Goal: Information Seeking & Learning: Compare options

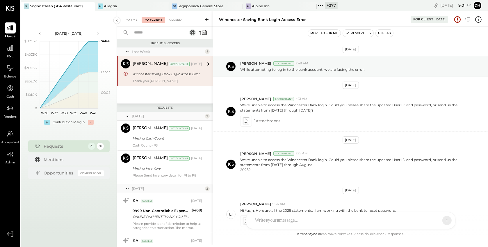
scroll to position [89, 0]
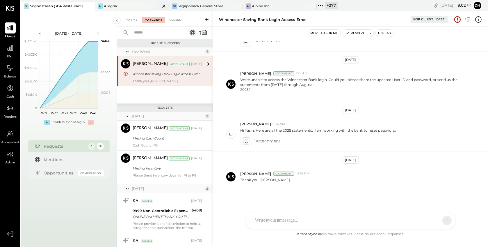
click at [163, 6] on icon at bounding box center [163, 6] width 7 height 7
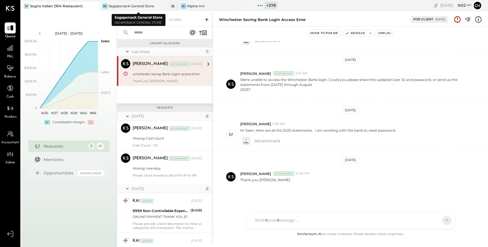
click at [172, 5] on icon at bounding box center [172, 6] width 3 height 3
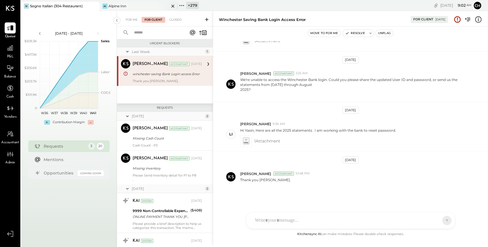
click at [172, 5] on icon at bounding box center [172, 6] width 7 height 7
click at [93, 5] on icon at bounding box center [94, 6] width 7 height 7
click at [25, 4] on icon at bounding box center [25, 6] width 8 height 8
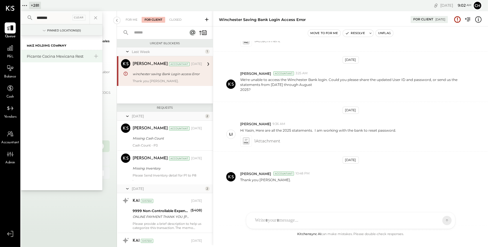
type input "*******"
click at [72, 52] on div "Picante Cocina Mexicana Rest" at bounding box center [61, 56] width 81 height 12
click at [49, 55] on div "Picante Cocina Mexicana Rest" at bounding box center [58, 57] width 63 height 6
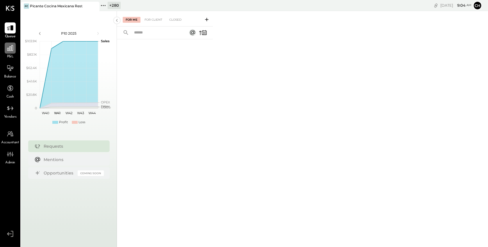
click at [7, 47] on icon at bounding box center [10, 48] width 8 height 8
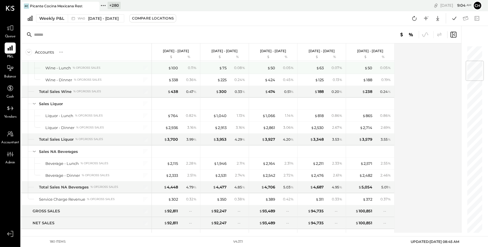
scroll to position [123, 0]
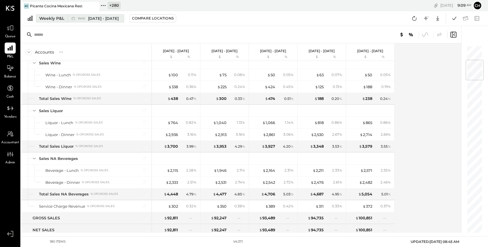
click at [58, 17] on div "Weekly P&L" at bounding box center [51, 18] width 25 height 6
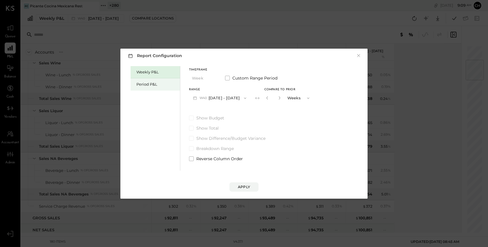
click at [147, 87] on div "Period P&L" at bounding box center [155, 84] width 49 height 12
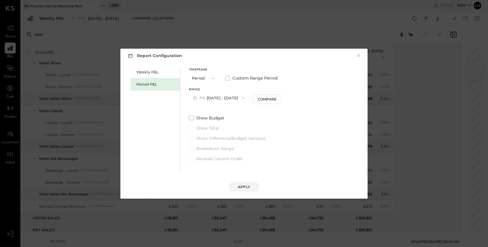
click at [230, 97] on button "P10 [DATE] - [DATE]" at bounding box center [219, 97] width 60 height 11
click at [227, 122] on span "[DATE] - [DATE]" at bounding box center [217, 122] width 28 height 5
click at [265, 99] on div "Compare" at bounding box center [268, 99] width 19 height 5
click at [246, 188] on div "Apply" at bounding box center [244, 186] width 12 height 5
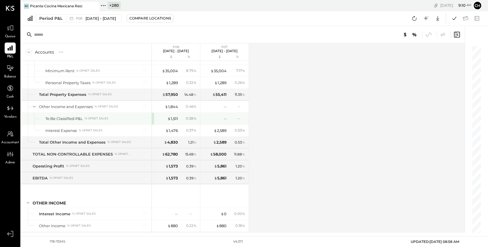
scroll to position [1686, 0]
click at [174, 117] on div "$ 1,511" at bounding box center [173, 120] width 10 height 6
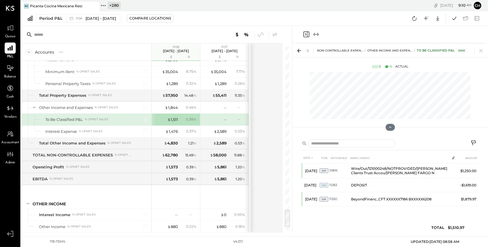
click at [307, 35] on icon "Close panel" at bounding box center [306, 34] width 7 height 7
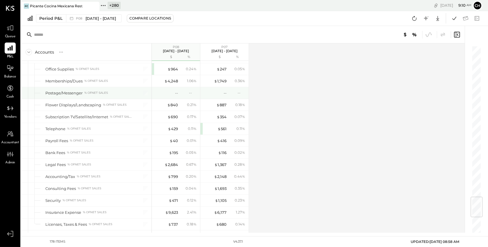
scroll to position [1250, 0]
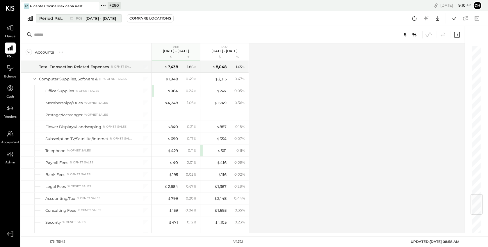
click at [59, 15] on button "Period P&L P08 [DATE] - [DATE]" at bounding box center [79, 18] width 86 height 8
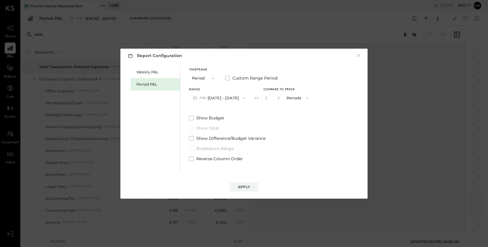
click at [79, 40] on div "Report Configuration × Weekly P&L Period P&L Timeframe Period Custom Range Peri…" at bounding box center [244, 123] width 488 height 247
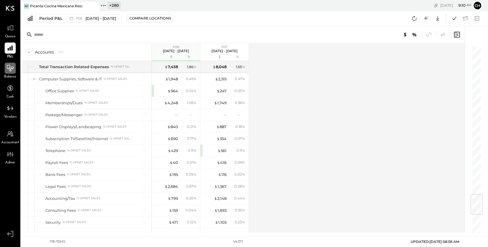
click at [11, 70] on icon at bounding box center [10, 68] width 8 height 8
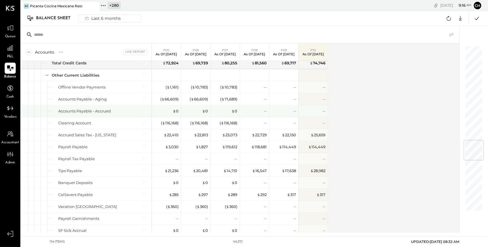
scroll to position [761, 0]
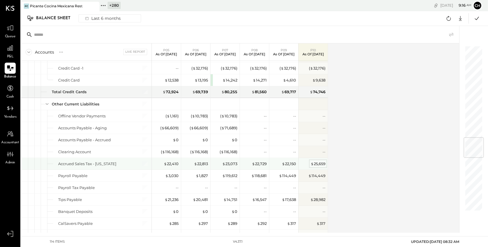
click at [317, 162] on div "$ 25,659" at bounding box center [318, 164] width 15 height 6
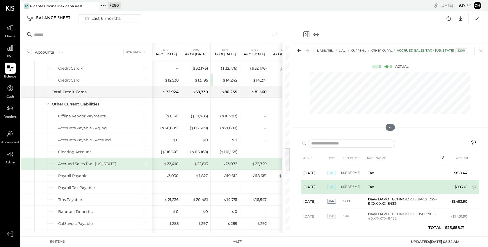
scroll to position [38, 0]
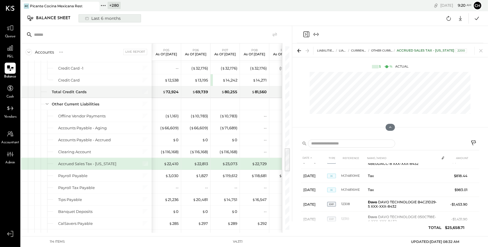
click at [96, 18] on div "Last 6 months" at bounding box center [102, 19] width 41 height 8
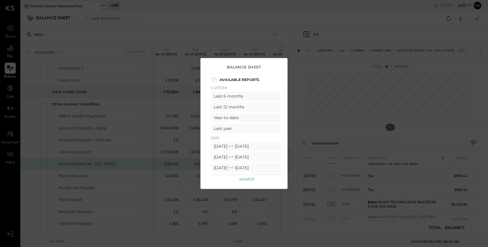
click at [189, 24] on div "Balance Sheet Available Reports Custom Last 6 months Last 12 months Year-to-dat…" at bounding box center [244, 123] width 488 height 247
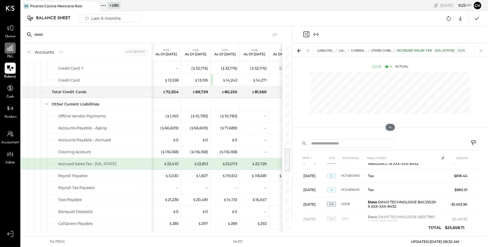
click at [11, 49] on icon at bounding box center [10, 48] width 6 height 6
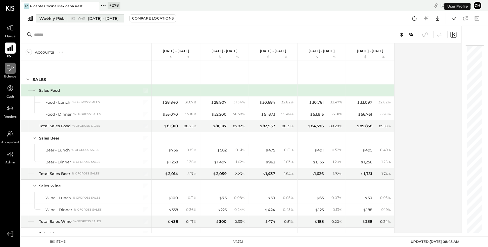
click at [99, 18] on span "[DATE] - [DATE]" at bounding box center [103, 19] width 31 height 6
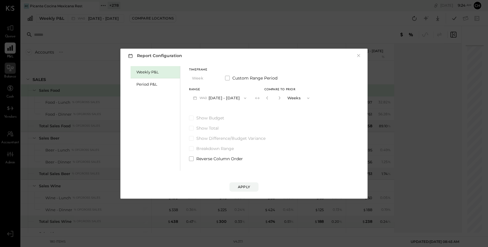
click at [247, 96] on icon "button" at bounding box center [245, 98] width 5 height 5
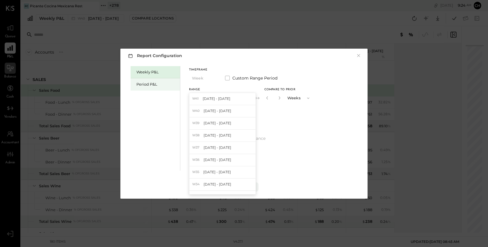
click at [150, 85] on div "Period P&L" at bounding box center [156, 84] width 41 height 6
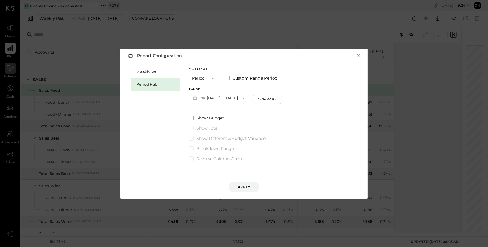
click at [224, 97] on button "P10 [DATE] - [DATE]" at bounding box center [219, 97] width 60 height 11
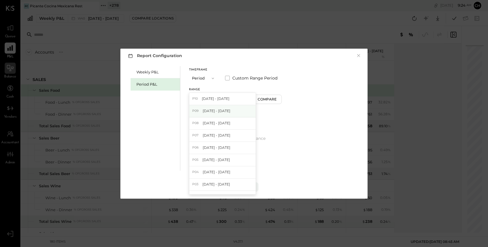
click at [226, 113] on span "[DATE] - [DATE]" at bounding box center [217, 110] width 28 height 5
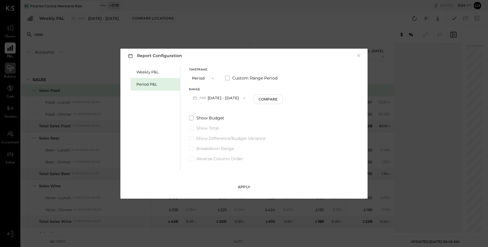
click at [245, 186] on div "Apply" at bounding box center [244, 186] width 12 height 5
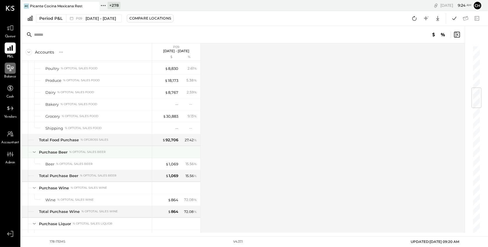
scroll to position [183, 0]
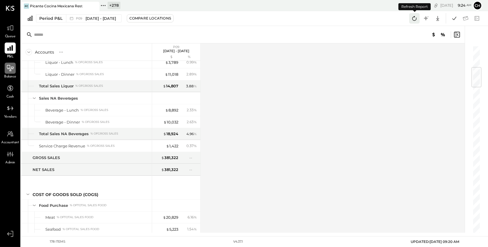
click at [414, 20] on icon at bounding box center [414, 18] width 4 height 5
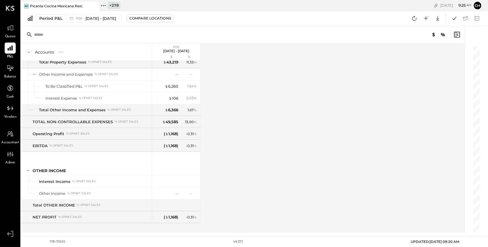
scroll to position [1720, 0]
click at [414, 21] on icon at bounding box center [415, 19] width 8 height 8
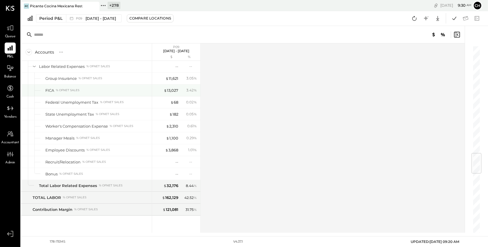
scroll to position [651, 0]
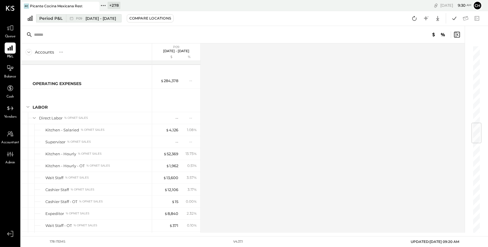
click at [103, 19] on span "[DATE] - [DATE]" at bounding box center [101, 19] width 31 height 6
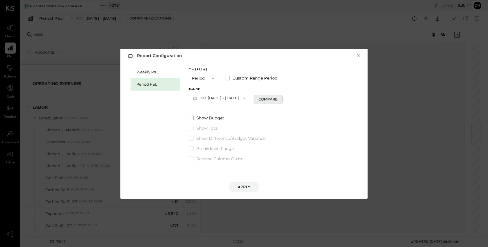
click at [259, 99] on div "Compare" at bounding box center [268, 99] width 19 height 5
click at [278, 98] on icon "button" at bounding box center [278, 97] width 3 height 3
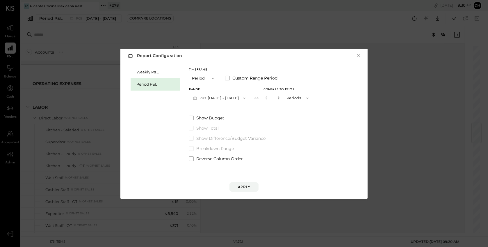
click at [278, 98] on icon "button" at bounding box center [278, 97] width 3 height 3
type input "*"
click at [244, 187] on div "Apply" at bounding box center [244, 186] width 12 height 5
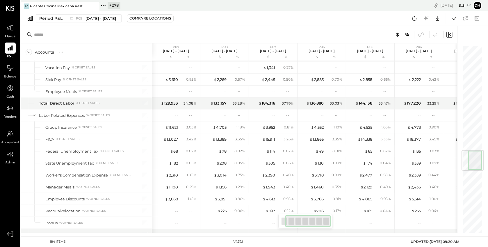
scroll to position [0, 34]
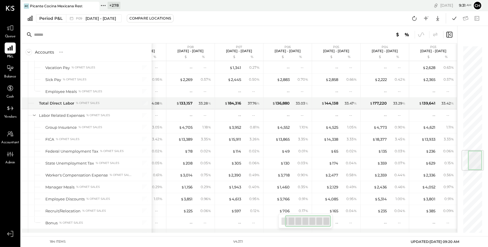
drag, startPoint x: 307, startPoint y: 220, endPoint x: 324, endPoint y: 218, distance: 17.6
click at [324, 218] on div at bounding box center [308, 221] width 46 height 12
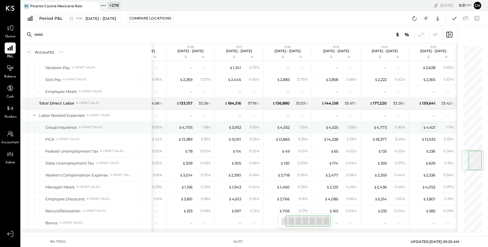
click at [430, 124] on div "$ 4,621" at bounding box center [429, 127] width 13 height 6
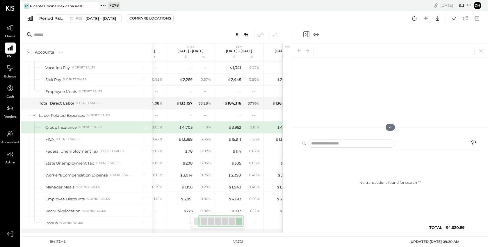
scroll to position [0, 29]
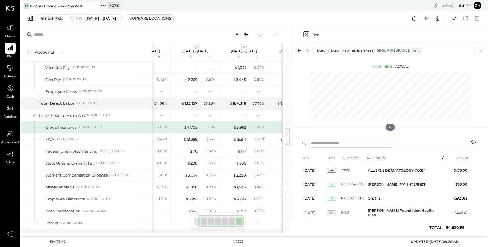
click at [307, 33] on icon "Close panel" at bounding box center [306, 34] width 7 height 7
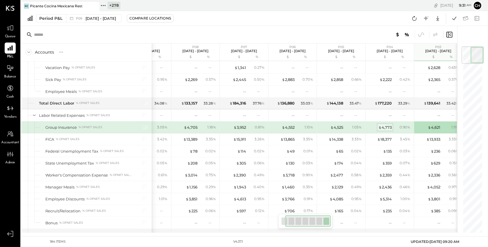
click at [382, 125] on div "$ 4,773" at bounding box center [384, 127] width 13 height 6
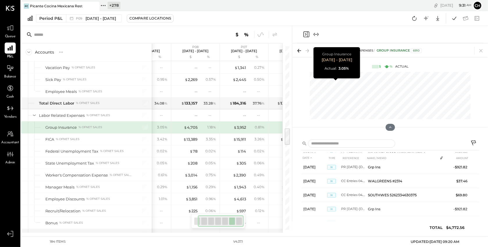
scroll to position [13, 0]
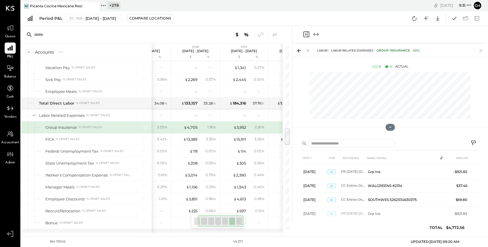
click at [304, 35] on icon "Close panel" at bounding box center [306, 34] width 6 height 6
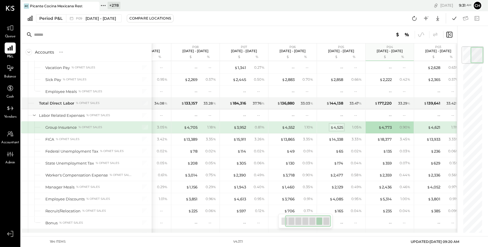
click at [339, 124] on div "$ 4,525" at bounding box center [336, 127] width 13 height 6
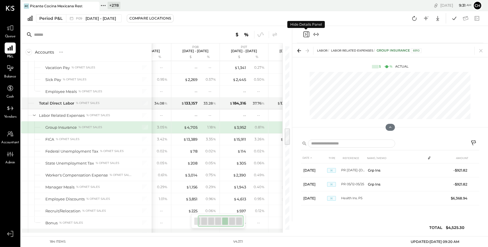
click at [306, 35] on icon "Close panel" at bounding box center [305, 34] width 1 height 3
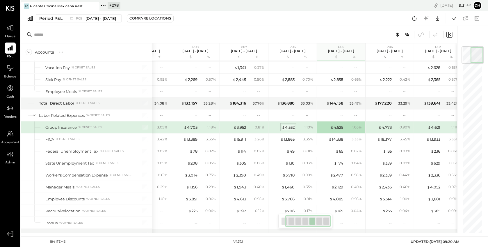
click at [292, 126] on div "$ 4,552" at bounding box center [288, 127] width 13 height 6
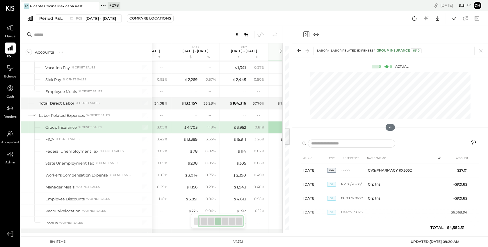
click at [306, 33] on icon "Close panel" at bounding box center [306, 34] width 7 height 7
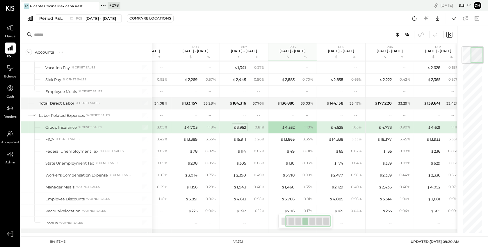
click at [238, 125] on div "$ 3,952" at bounding box center [240, 127] width 13 height 6
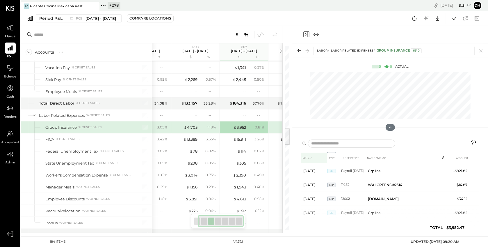
scroll to position [63, 0]
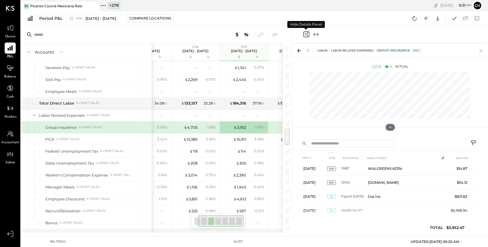
click at [306, 35] on icon "Close panel" at bounding box center [306, 34] width 7 height 7
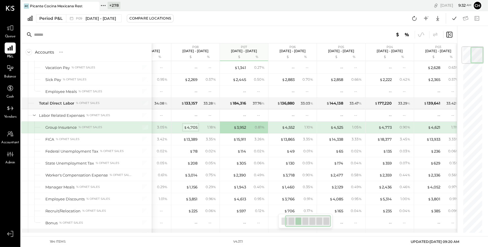
click at [190, 126] on div "$ 4,705" at bounding box center [191, 127] width 14 height 6
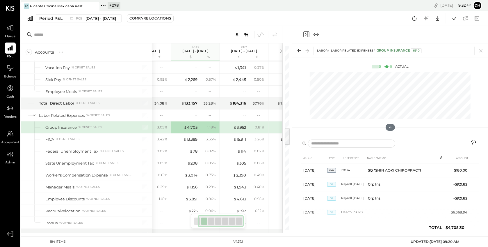
click at [305, 33] on icon "Close panel" at bounding box center [306, 34] width 7 height 7
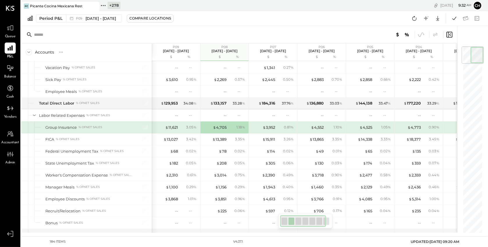
drag, startPoint x: 308, startPoint y: 221, endPoint x: 275, endPoint y: 220, distance: 32.9
click at [275, 220] on div "Accounts S % GL P09 Sep 1 - 28, 2025 $ % P08 Aug 4 - 31, 2025 $ % P07 Jun 30 - …" at bounding box center [239, 129] width 436 height 206
drag, startPoint x: 308, startPoint y: 221, endPoint x: 293, endPoint y: 222, distance: 15.1
click at [293, 222] on div at bounding box center [303, 221] width 46 height 12
click at [267, 127] on div "$ 3,952" at bounding box center [269, 127] width 13 height 6
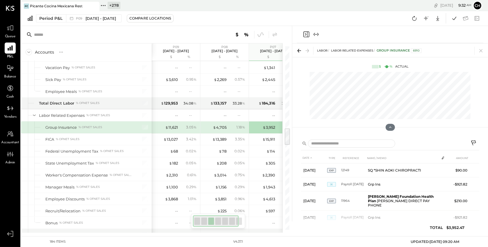
click at [306, 34] on icon "Close panel" at bounding box center [305, 34] width 1 height 3
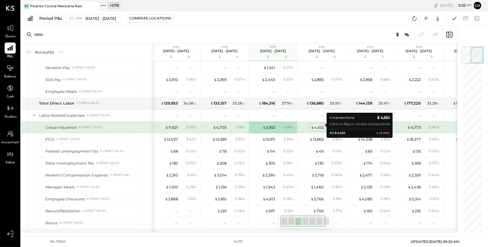
click at [319, 125] on div "$ 4,552" at bounding box center [317, 127] width 13 height 6
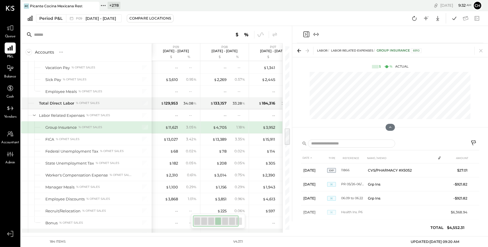
click at [305, 35] on icon "Close panel" at bounding box center [306, 34] width 7 height 7
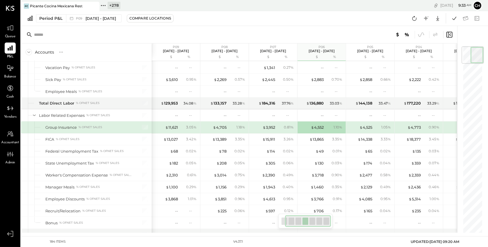
scroll to position [0, 34]
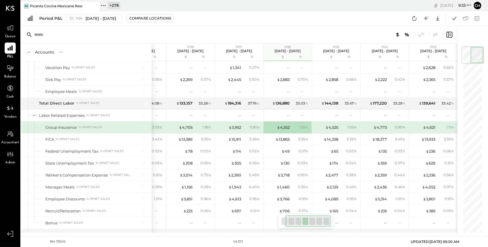
drag, startPoint x: 292, startPoint y: 221, endPoint x: 324, endPoint y: 221, distance: 32.3
click at [324, 221] on div at bounding box center [308, 221] width 46 height 12
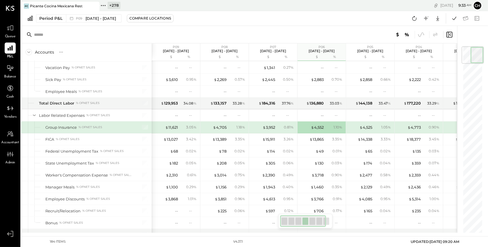
drag, startPoint x: 300, startPoint y: 223, endPoint x: 286, endPoint y: 223, distance: 14.0
click at [286, 223] on div at bounding box center [303, 221] width 46 height 12
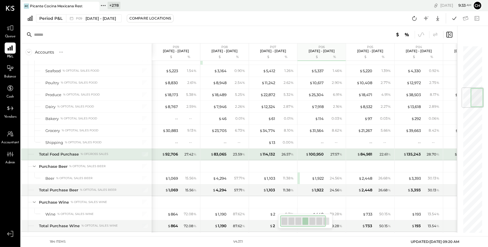
scroll to position [320, 0]
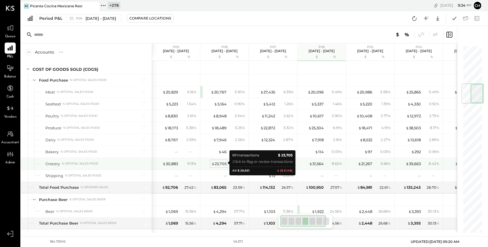
click at [218, 163] on div "$ 23,705" at bounding box center [218, 164] width 15 height 6
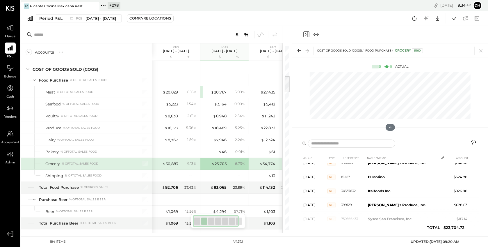
scroll to position [409, 0]
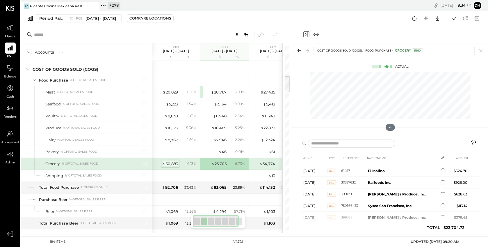
click at [170, 163] on div "$ 30,883" at bounding box center [170, 164] width 15 height 6
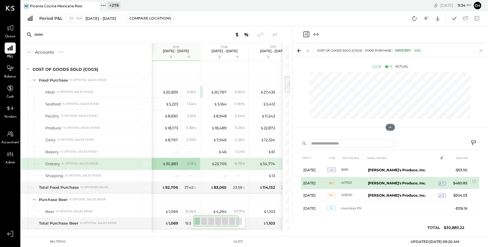
scroll to position [659, 0]
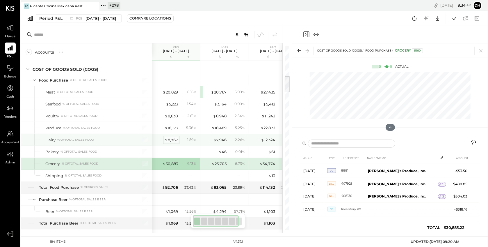
click at [175, 139] on div "$ 8,767" at bounding box center [171, 140] width 13 height 6
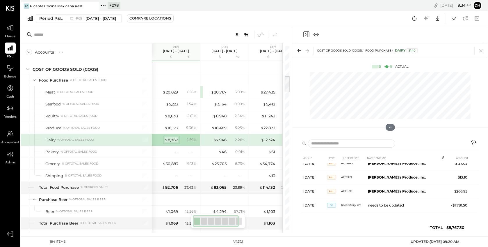
scroll to position [452, 0]
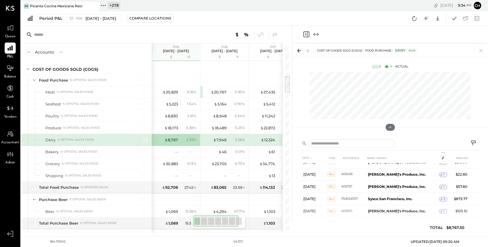
scroll to position [246, 0]
click at [172, 127] on div "$ 18,173" at bounding box center [171, 128] width 14 height 6
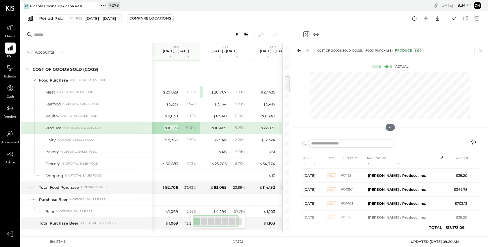
scroll to position [273, 0]
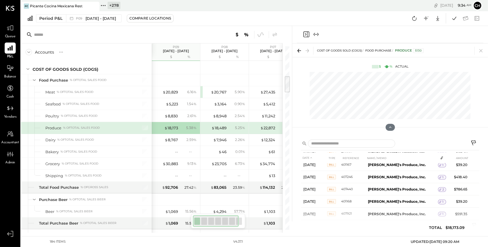
scroll to position [628, 0]
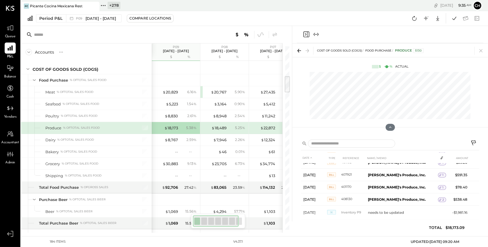
click at [305, 31] on icon "Close panel" at bounding box center [306, 34] width 7 height 7
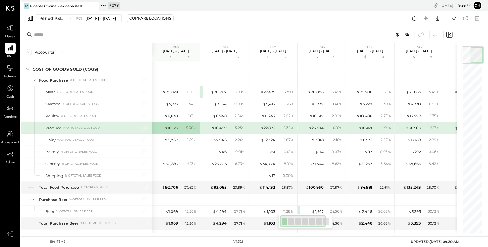
click at [307, 35] on div at bounding box center [357, 35] width 193 height 8
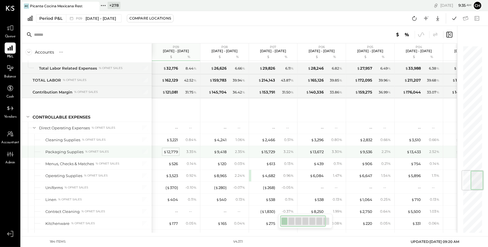
scroll to position [1056, 0]
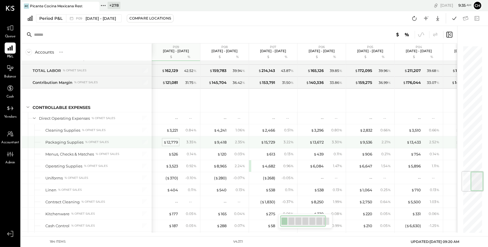
click at [173, 141] on div "$ 12,779" at bounding box center [170, 142] width 15 height 6
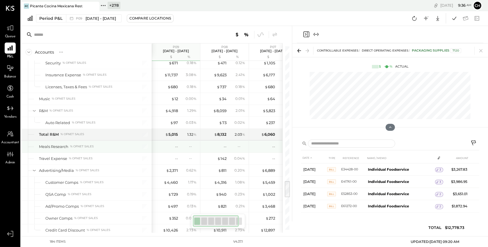
scroll to position [1401, 0]
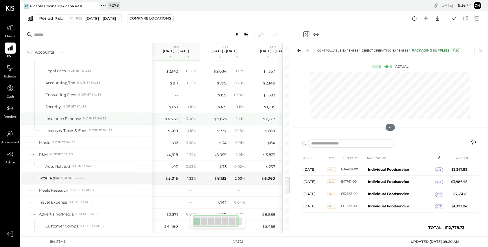
click at [175, 116] on div "$ 11,737" at bounding box center [171, 119] width 14 height 6
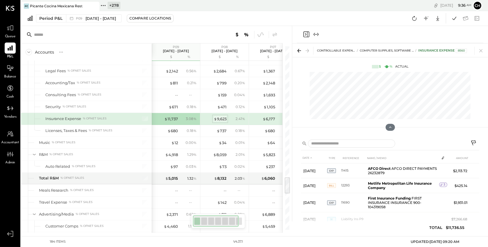
click at [223, 116] on div "$ 9,623" at bounding box center [220, 119] width 13 height 6
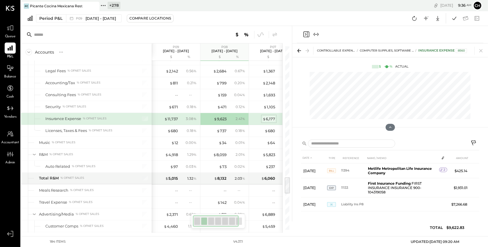
click at [268, 116] on div "$ 6,177" at bounding box center [269, 119] width 13 height 6
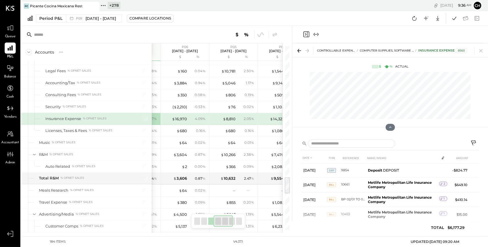
drag, startPoint x: 211, startPoint y: 222, endPoint x: 230, endPoint y: 225, distance: 19.4
click at [230, 225] on div at bounding box center [223, 221] width 20 height 12
click at [185, 116] on div "$ 16,970" at bounding box center [179, 119] width 15 height 6
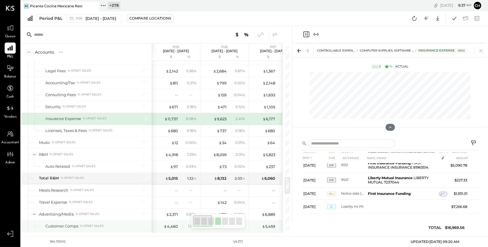
drag, startPoint x: 220, startPoint y: 221, endPoint x: 171, endPoint y: 219, distance: 48.9
click at [171, 219] on div "Accounts S % GL P09 Sep 1 - 28, 2025 $ % P08 Aug 4 - 31, 2025 $ % P07 Jun 30 - …" at bounding box center [152, 129] width 262 height 206
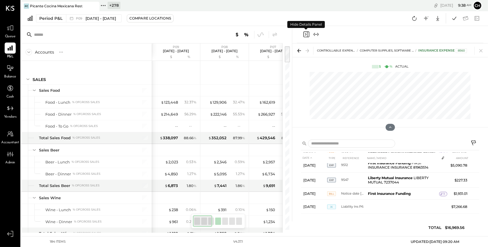
click at [304, 35] on icon "Close panel" at bounding box center [306, 34] width 7 height 7
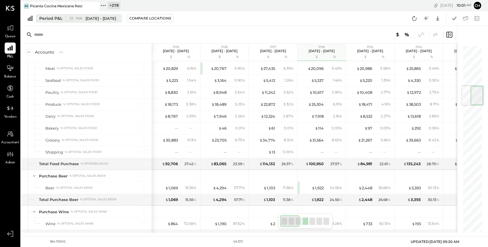
scroll to position [367, 0]
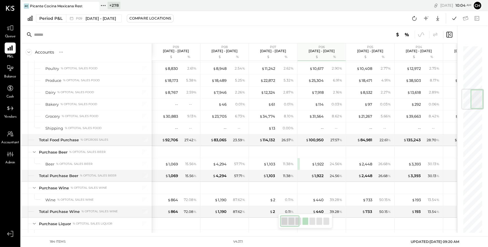
click at [104, 6] on icon at bounding box center [103, 6] width 8 height 8
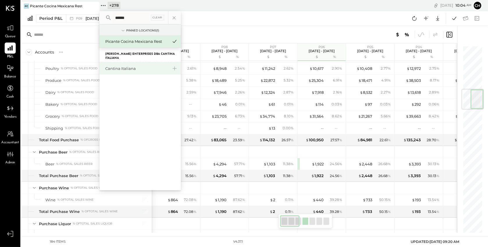
type input "******"
click at [111, 66] on div "Cantina Italiana" at bounding box center [136, 69] width 63 height 6
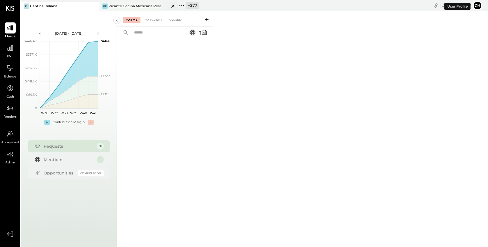
click at [173, 5] on icon at bounding box center [172, 6] width 3 height 3
click at [13, 50] on icon at bounding box center [10, 48] width 8 height 8
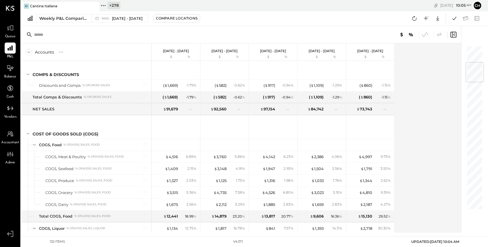
scroll to position [178, 0]
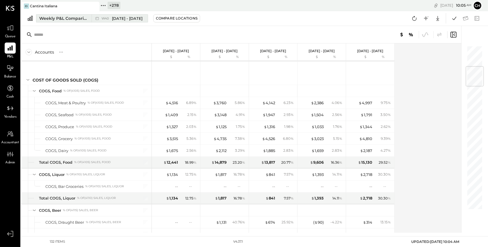
click at [88, 17] on button "Weekly P&L Comparison W40 Sep 29 - Oct 5, 2025" at bounding box center [92, 18] width 112 height 8
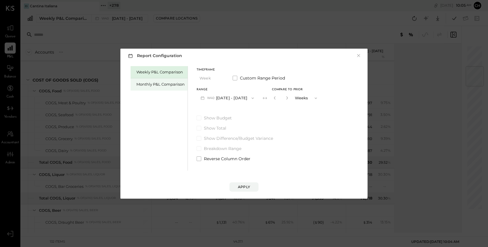
click at [159, 84] on div "Monthly P&L Comparison" at bounding box center [160, 84] width 48 height 6
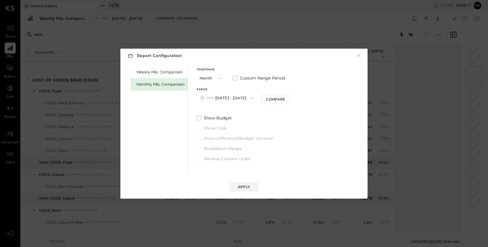
click at [223, 97] on button "M10 Oct 1 - 31, 2025" at bounding box center [227, 97] width 60 height 11
click at [232, 124] on span "Aug 1 - 31, 2025" at bounding box center [225, 122] width 28 height 5
click at [243, 184] on button "Apply" at bounding box center [243, 186] width 29 height 9
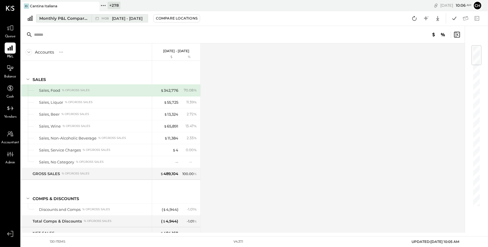
click at [131, 19] on span "Aug 1 - 31, 2025" at bounding box center [127, 19] width 31 height 6
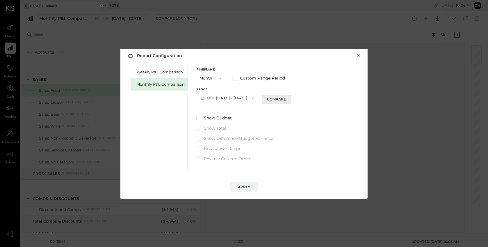
click at [267, 98] on div "Compare" at bounding box center [276, 99] width 19 height 5
click at [247, 188] on div "Apply" at bounding box center [244, 186] width 12 height 5
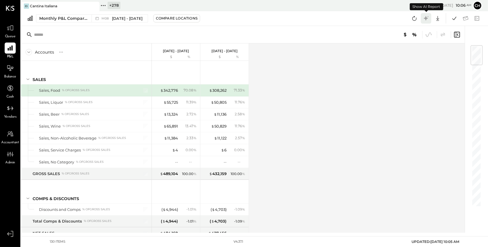
click at [427, 20] on icon at bounding box center [426, 19] width 8 height 8
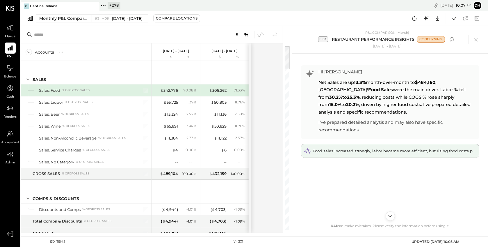
click at [388, 148] on span "Food sales increased strongly, labor became more efficient, but rising food cos…" at bounding box center [426, 150] width 227 height 5
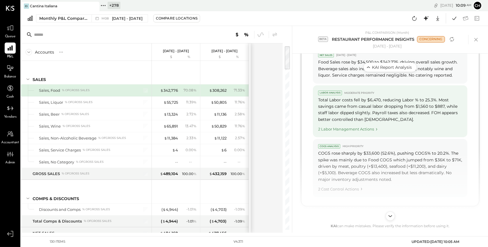
scroll to position [382, 0]
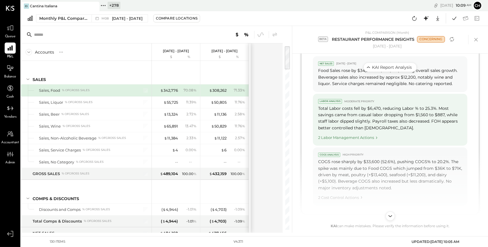
click at [340, 137] on div "2 Labor Management Actions" at bounding box center [390, 136] width 144 height 8
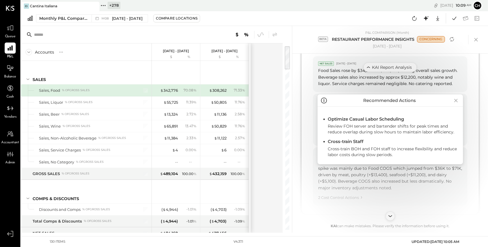
click at [455, 99] on icon at bounding box center [456, 100] width 8 height 9
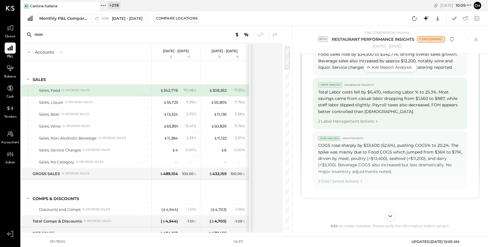
scroll to position [399, 0]
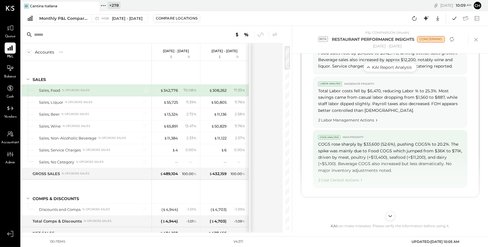
click at [333, 180] on div "2 Cost Control Actions" at bounding box center [390, 179] width 144 height 8
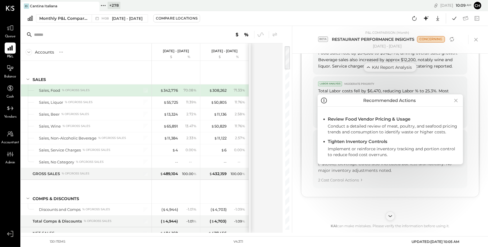
click at [456, 99] on icon at bounding box center [456, 100] width 8 height 9
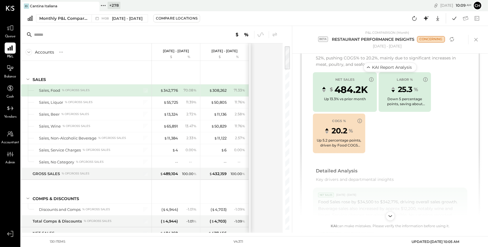
scroll to position [242, 0]
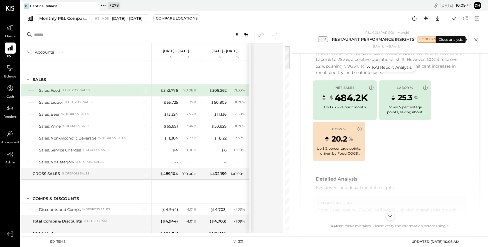
click at [476, 41] on icon at bounding box center [476, 39] width 9 height 9
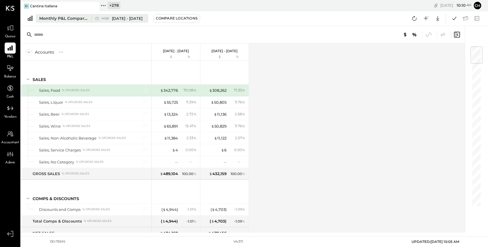
click at [67, 20] on div "Monthly P&L Comparison" at bounding box center [63, 18] width 49 height 6
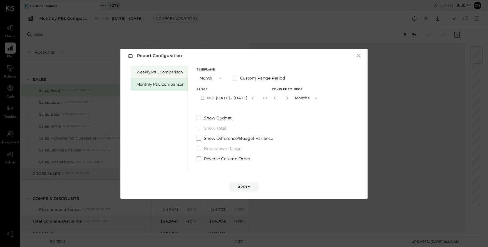
click at [148, 74] on div "Weekly P&L Comparison" at bounding box center [160, 72] width 48 height 6
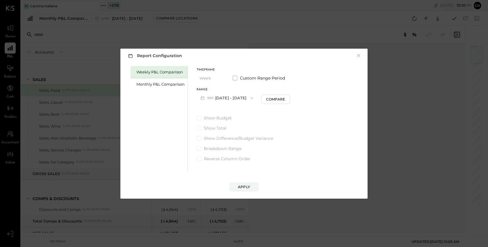
click at [225, 99] on button "W41 Oct 6 - 12, 2025" at bounding box center [227, 97] width 60 height 11
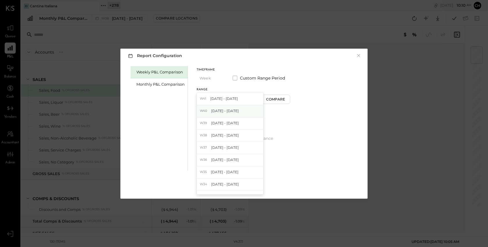
click at [226, 113] on span "[DATE] - [DATE]" at bounding box center [225, 110] width 28 height 5
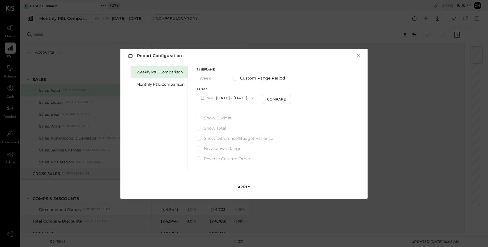
click at [239, 186] on div "Apply" at bounding box center [244, 186] width 12 height 5
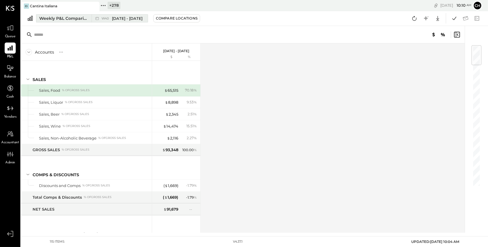
click at [143, 20] on span "[DATE] - [DATE]" at bounding box center [127, 19] width 31 height 6
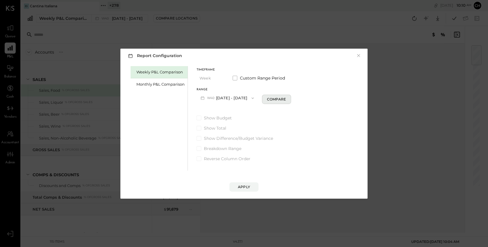
click at [280, 99] on div "Compare" at bounding box center [276, 99] width 19 height 5
click at [289, 98] on icon "button" at bounding box center [286, 97] width 3 height 3
type input "*"
click at [245, 187] on div "Apply" at bounding box center [244, 186] width 12 height 5
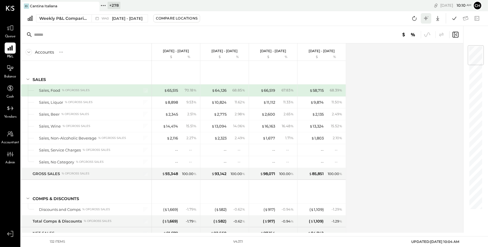
click at [427, 18] on icon at bounding box center [426, 18] width 4 height 4
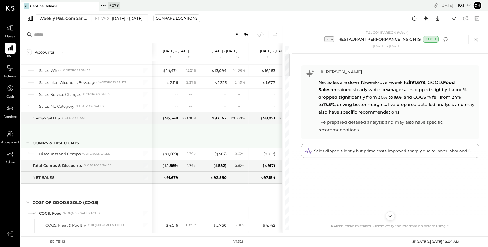
scroll to position [72, 0]
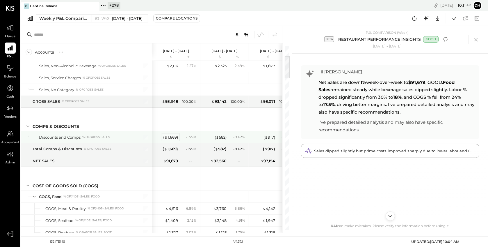
click at [169, 134] on div "( $ 1,669 )" at bounding box center [170, 137] width 15 height 6
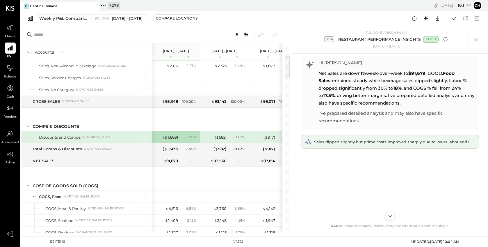
scroll to position [12, 0]
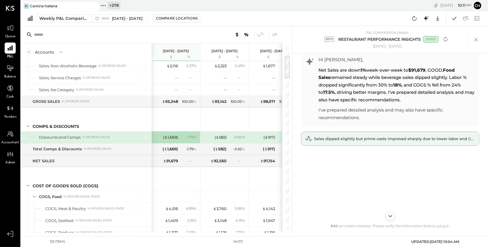
click at [339, 136] on span "Sales dipped slightly but prime costs improved sharply due to lower labor and C…" at bounding box center [409, 138] width 191 height 5
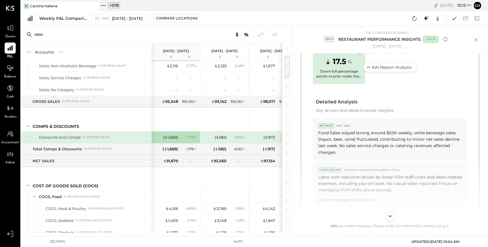
scroll to position [326, 0]
click at [273, 34] on icon at bounding box center [274, 34] width 5 height 4
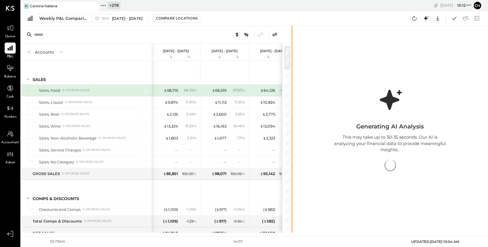
click at [292, 37] on div at bounding box center [292, 129] width 2 height 206
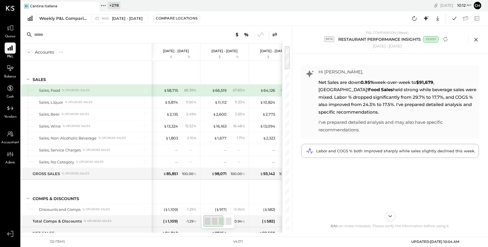
click at [479, 41] on icon at bounding box center [476, 39] width 9 height 9
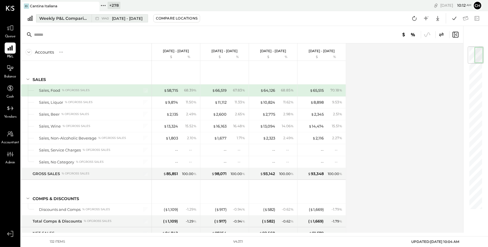
click at [113, 17] on span "[DATE] - [DATE]" at bounding box center [127, 19] width 31 height 6
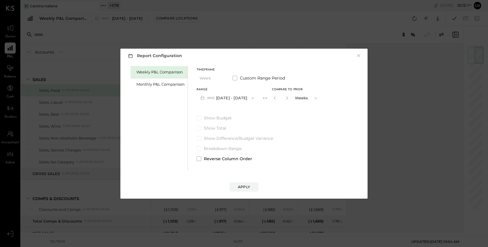
click at [226, 99] on button "W40 [DATE] - [DATE]" at bounding box center [227, 97] width 61 height 11
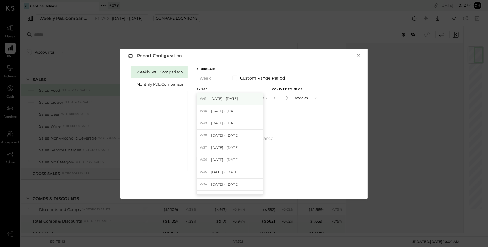
click at [228, 101] on div "W41 Oct 6 - 12, 2025" at bounding box center [230, 99] width 66 height 12
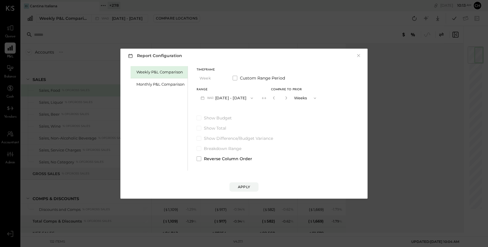
click at [247, 184] on button "Apply" at bounding box center [243, 186] width 29 height 9
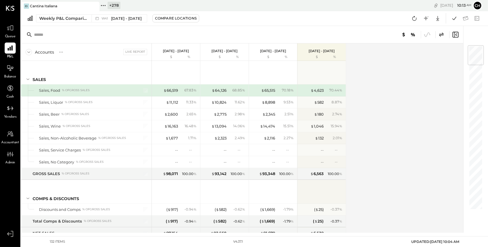
click at [441, 33] on icon at bounding box center [441, 34] width 7 height 7
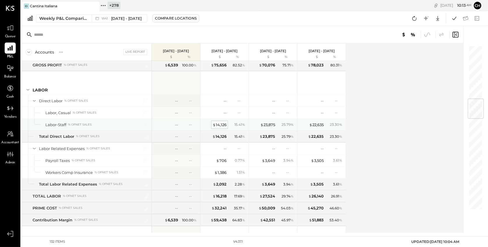
scroll to position [445, 0]
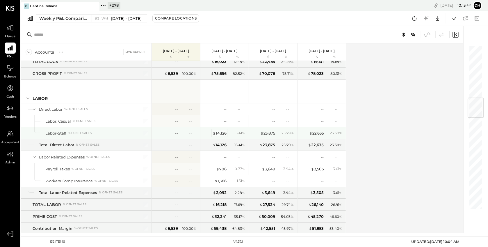
click at [218, 132] on div "$ 14,126" at bounding box center [220, 133] width 14 height 6
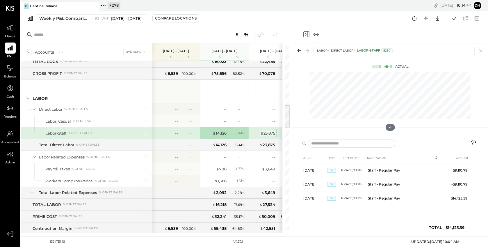
click at [271, 131] on div "$ 23,875" at bounding box center [267, 133] width 15 height 6
click at [304, 33] on icon "Close panel" at bounding box center [306, 34] width 7 height 7
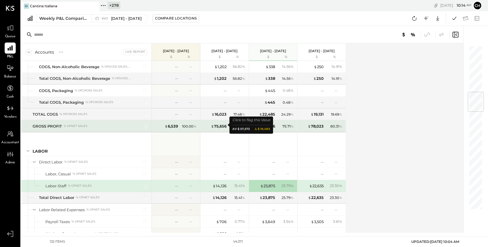
scroll to position [418, 0]
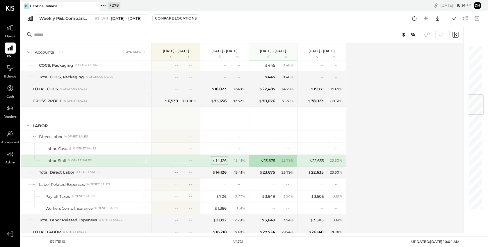
click at [221, 159] on div "$ 14,126" at bounding box center [220, 161] width 14 height 6
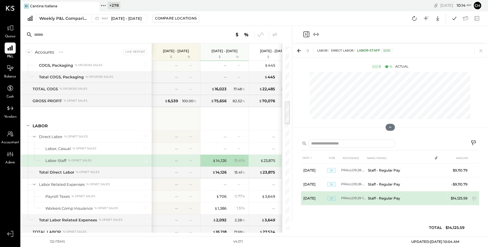
click at [455, 197] on td "$14,125.59" at bounding box center [458, 198] width 22 height 14
click at [332, 199] on span "JE" at bounding box center [331, 198] width 9 height 5
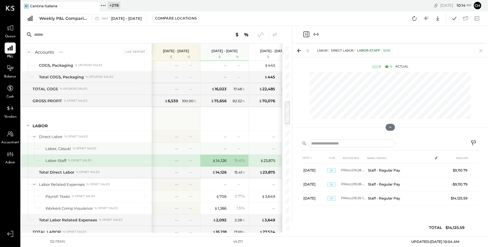
scroll to position [423, 0]
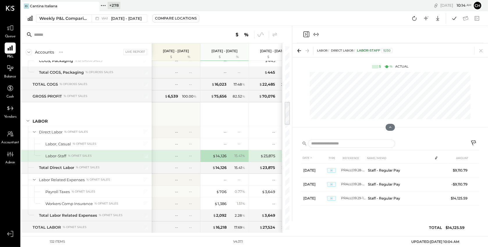
click at [306, 33] on icon "Close panel" at bounding box center [306, 34] width 7 height 7
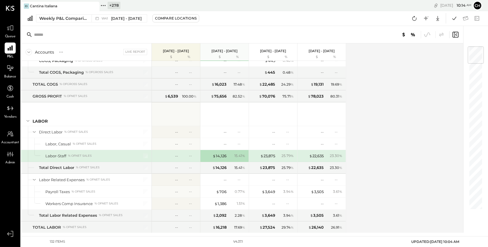
click at [234, 154] on div "15.41 %" at bounding box center [237, 155] width 19 height 5
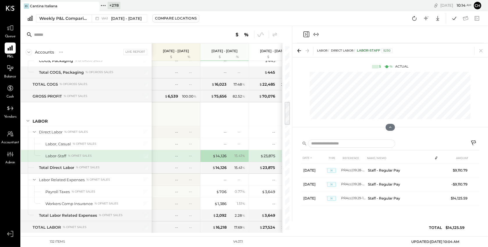
click at [475, 142] on icon at bounding box center [474, 143] width 7 height 7
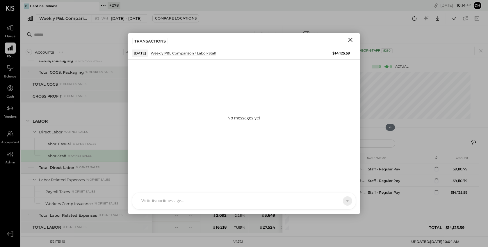
click at [211, 203] on div "TP Tarang Padia PJ Pravin Jangid AJ Akshay Jain AS Anas Shaikh G gomesrobert21 …" at bounding box center [244, 200] width 224 height 17
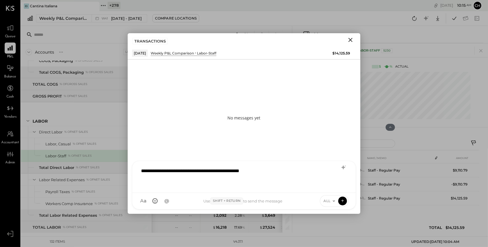
click at [347, 198] on div "ALL" at bounding box center [334, 201] width 29 height 12
click at [333, 201] on icon at bounding box center [334, 200] width 2 height 1
click at [332, 187] on div "INTERNAL" at bounding box center [337, 186] width 34 height 10
click at [345, 204] on div "INTERNAL" at bounding box center [328, 201] width 42 height 12
click at [341, 201] on icon at bounding box center [342, 200] width 5 height 6
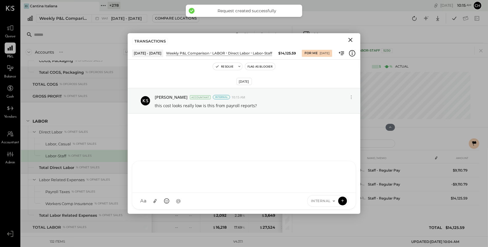
click at [352, 33] on div "TRANSACTIONS" at bounding box center [244, 39] width 233 height 13
click at [352, 38] on icon "Close" at bounding box center [350, 39] width 7 height 7
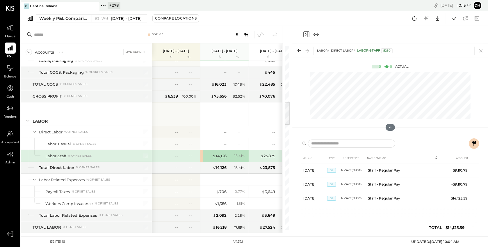
click at [482, 50] on icon at bounding box center [481, 51] width 8 height 8
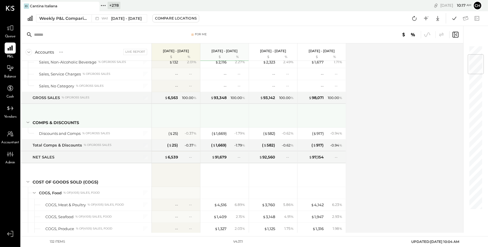
scroll to position [33, 0]
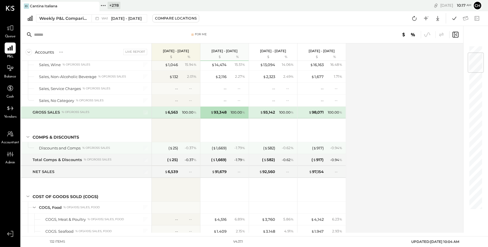
scroll to position [63, 0]
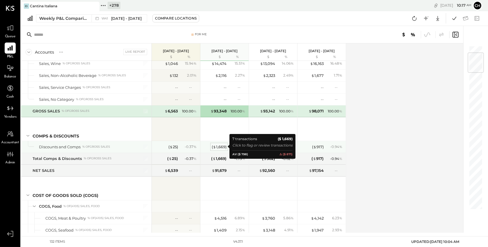
click at [220, 147] on div "( $ 1,669 )" at bounding box center [219, 147] width 15 height 6
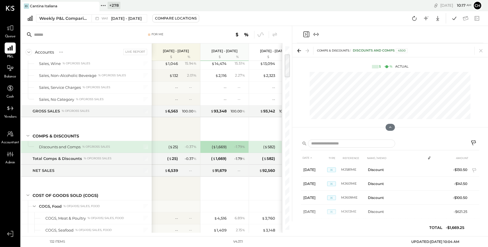
scroll to position [48, 0]
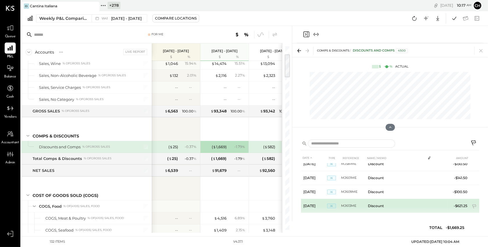
click at [416, 206] on td "Discount" at bounding box center [396, 206] width 60 height 14
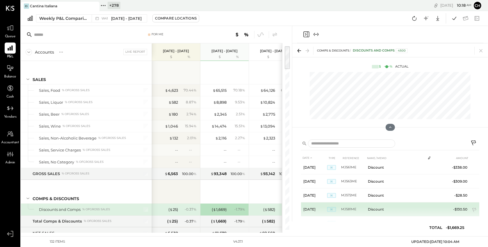
scroll to position [0, 0]
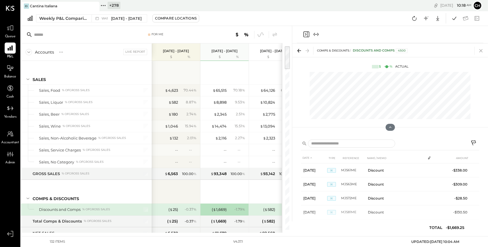
click at [480, 51] on icon at bounding box center [481, 51] width 8 height 8
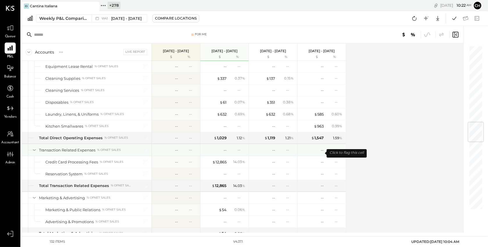
scroll to position [664, 0]
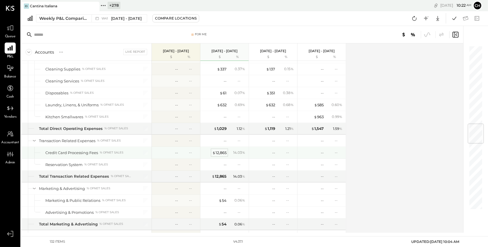
click at [220, 152] on div "$ 12,865" at bounding box center [219, 153] width 14 height 6
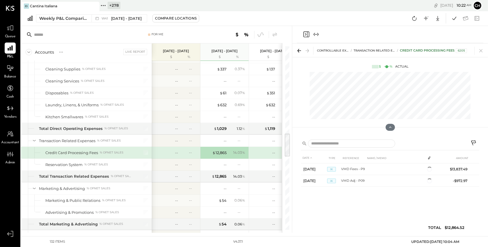
click at [308, 33] on icon "Close panel" at bounding box center [306, 34] width 7 height 7
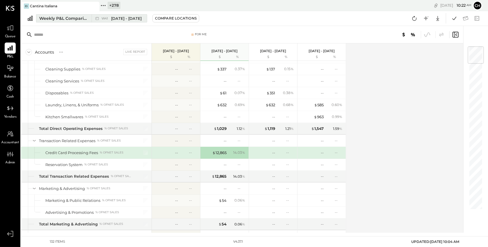
click at [67, 20] on div "Weekly P&L Comparison" at bounding box center [63, 18] width 49 height 6
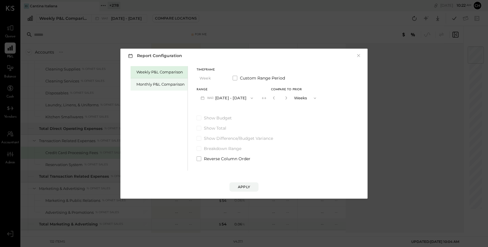
click at [158, 85] on div "Monthly P&L Comparison" at bounding box center [160, 84] width 48 height 6
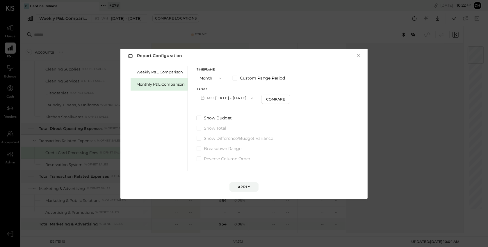
click at [222, 95] on button "M10 Oct 1 - 31, 2025" at bounding box center [227, 97] width 60 height 11
click at [226, 121] on span "Aug 1 - 31, 2025" at bounding box center [225, 122] width 28 height 5
click at [275, 99] on div "Compare" at bounding box center [276, 99] width 19 height 5
click at [240, 188] on div "Apply" at bounding box center [244, 186] width 12 height 5
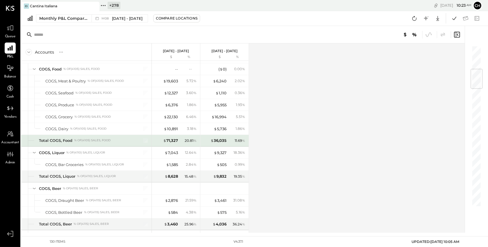
scroll to position [197, 0]
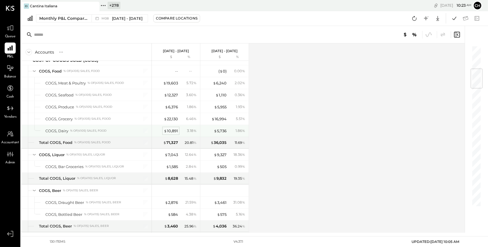
click at [174, 129] on div "$ 10,891" at bounding box center [171, 131] width 14 height 6
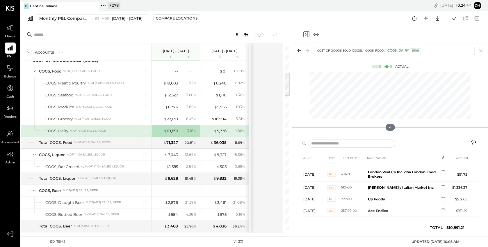
scroll to position [323, 0]
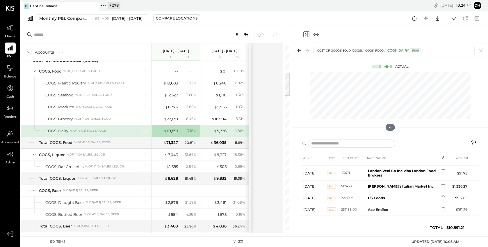
click at [306, 33] on icon "Close panel" at bounding box center [306, 34] width 7 height 7
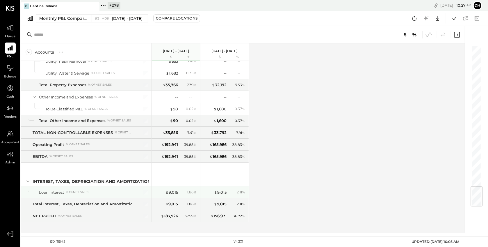
scroll to position [1197, 0]
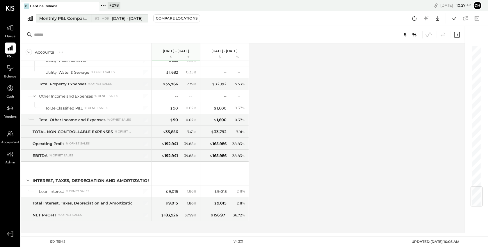
click at [126, 18] on span "Aug 1 - 31, 2025" at bounding box center [127, 19] width 31 height 6
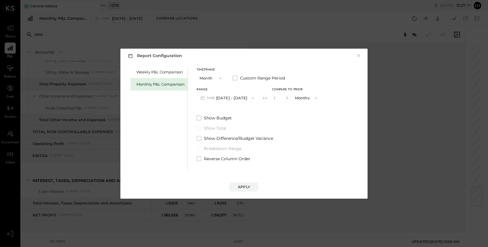
click at [233, 96] on button "M08 Aug 1 - 31, 2025" at bounding box center [227, 97] width 61 height 11
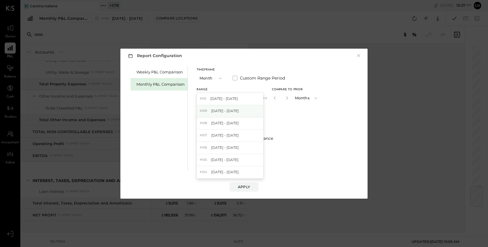
click at [233, 108] on span "Sep 1 - 30, 2025" at bounding box center [225, 110] width 28 height 5
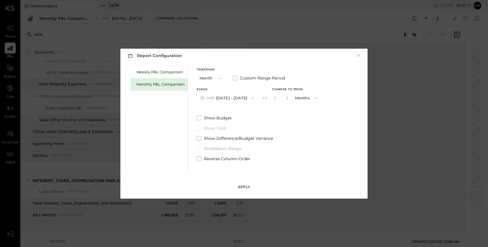
click at [248, 186] on div "Apply" at bounding box center [244, 186] width 12 height 5
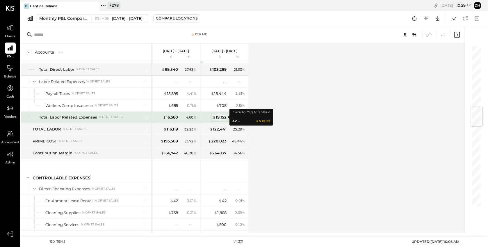
scroll to position [521, 0]
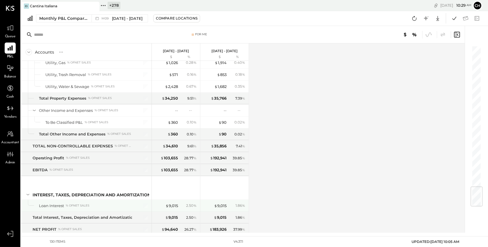
scroll to position [1197, 0]
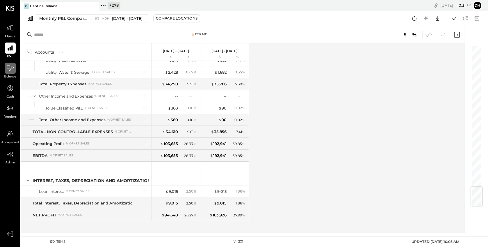
click at [9, 67] on icon at bounding box center [10, 68] width 8 height 8
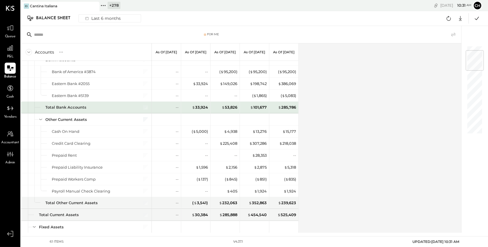
scroll to position [44, 0]
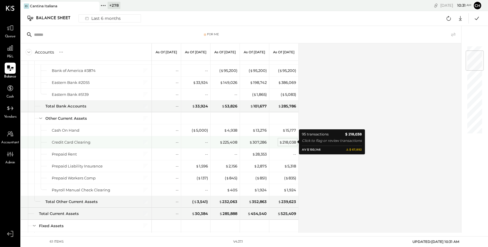
click at [283, 143] on div "$ 218,038" at bounding box center [287, 142] width 17 height 6
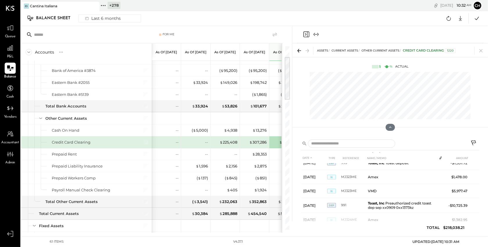
scroll to position [397, 0]
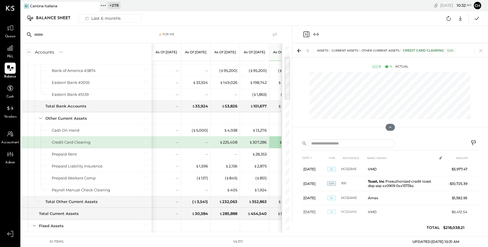
click at [306, 33] on icon "Close panel" at bounding box center [306, 34] width 7 height 7
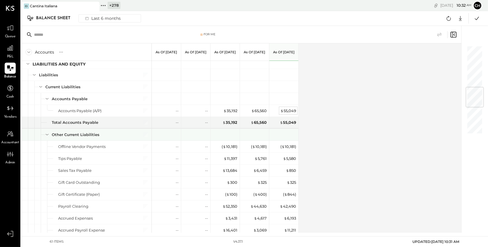
scroll to position [357, 0]
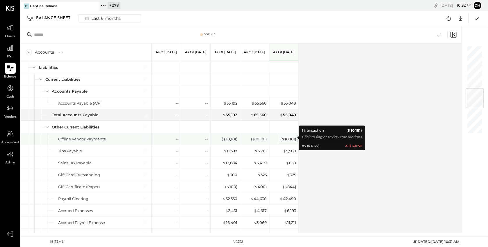
click at [283, 137] on span "$" at bounding box center [283, 138] width 3 height 5
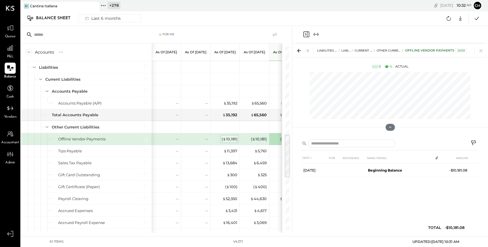
click at [232, 136] on div "( $ 10,181 )" at bounding box center [230, 139] width 16 height 6
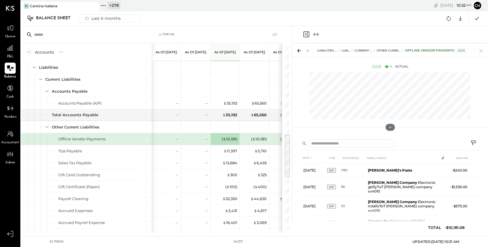
click at [306, 35] on icon "Close panel" at bounding box center [306, 34] width 7 height 7
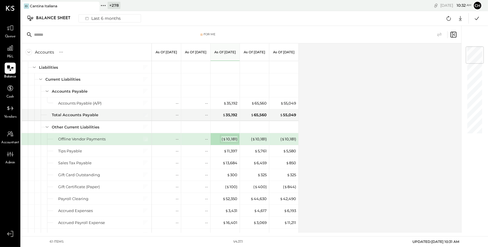
click at [227, 136] on div "( $ 10,181 )" at bounding box center [230, 139] width 16 height 6
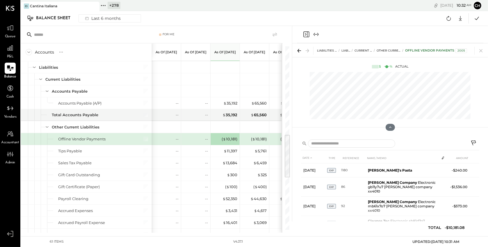
click at [473, 140] on icon at bounding box center [474, 143] width 7 height 7
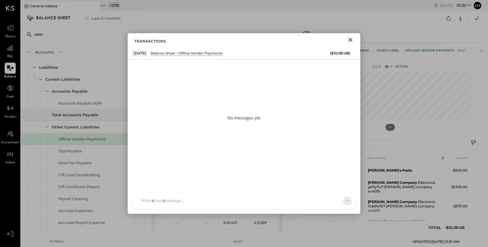
click at [266, 200] on div "TP Tarang Padia PJ Pravin Jangid AJ Akshay Jain AS Anas Shaikh G gomesrobert21 …" at bounding box center [244, 200] width 224 height 17
click at [334, 200] on icon at bounding box center [334, 200] width 5 height 5
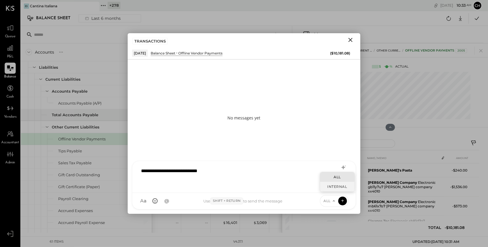
click at [334, 187] on div "INTERNAL" at bounding box center [337, 186] width 34 height 10
click at [345, 203] on button at bounding box center [342, 200] width 9 height 9
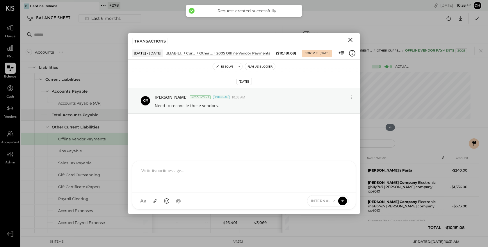
click at [353, 39] on icon "Close" at bounding box center [350, 39] width 7 height 7
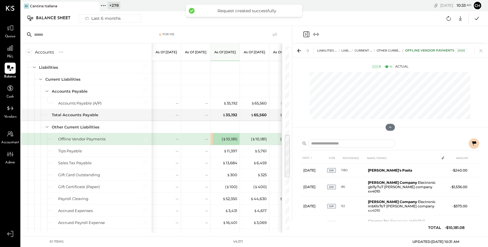
click at [307, 35] on icon "Close panel" at bounding box center [306, 34] width 7 height 7
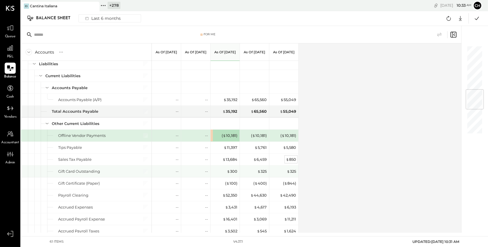
scroll to position [366, 0]
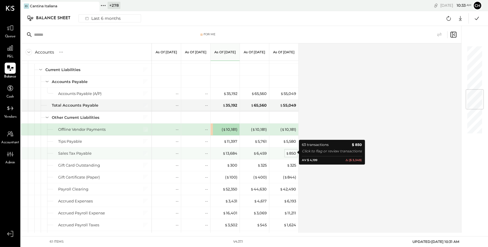
click at [292, 152] on div "$ 850" at bounding box center [291, 153] width 10 height 6
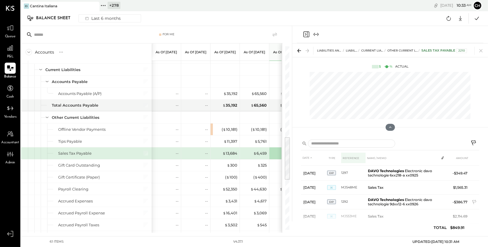
scroll to position [751, 0]
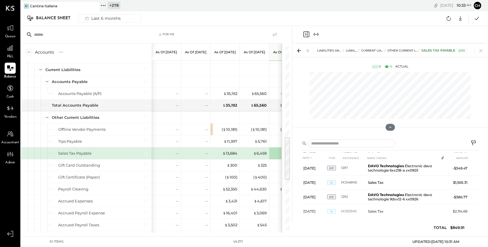
click at [306, 33] on icon "Close panel" at bounding box center [306, 34] width 7 height 7
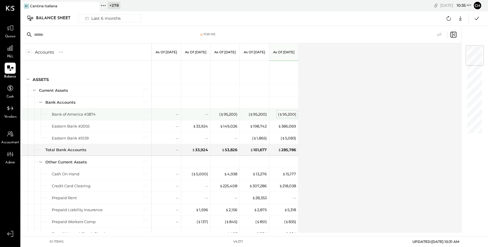
click at [286, 114] on div "( $ 95,200 )" at bounding box center [287, 114] width 18 height 6
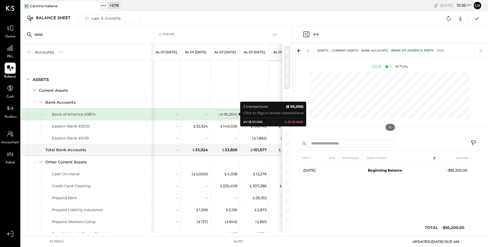
click at [230, 113] on div "( $ 95,200 )" at bounding box center [228, 114] width 18 height 6
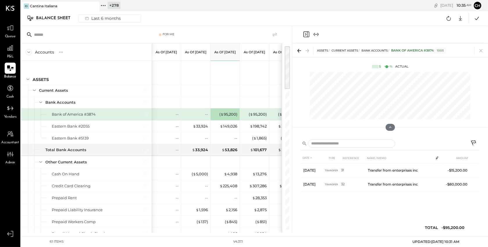
click at [307, 34] on icon "Close panel" at bounding box center [306, 34] width 7 height 7
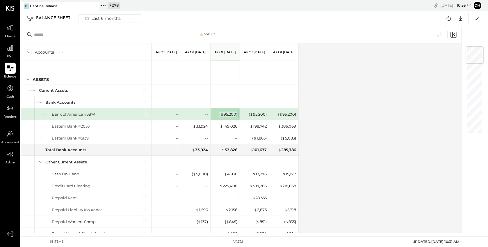
click at [229, 114] on div "( $ 95,200 )" at bounding box center [228, 114] width 18 height 6
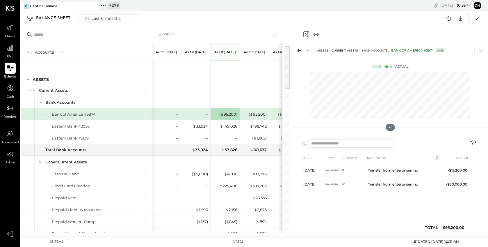
click at [306, 36] on icon "Close panel" at bounding box center [306, 34] width 7 height 7
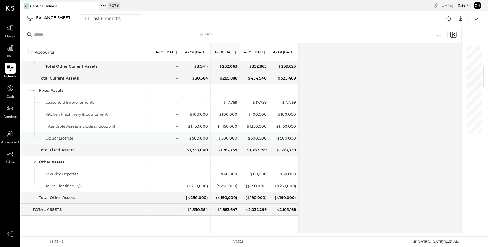
scroll to position [181, 0]
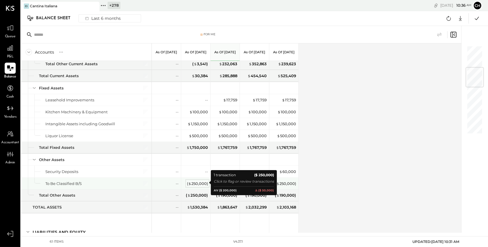
click at [194, 182] on div "( $ 250,000 )" at bounding box center [197, 184] width 21 height 6
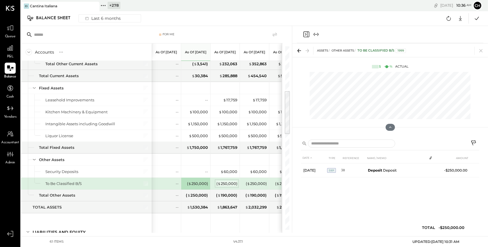
click at [217, 181] on div "( $ 250,000 )" at bounding box center [226, 184] width 21 height 6
click at [200, 184] on div "( $ 250,000 )" at bounding box center [197, 184] width 21 height 6
click at [481, 49] on icon at bounding box center [481, 51] width 8 height 8
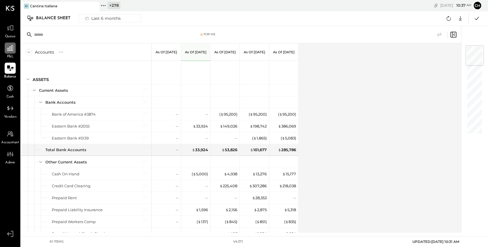
click at [10, 49] on icon at bounding box center [10, 48] width 8 height 8
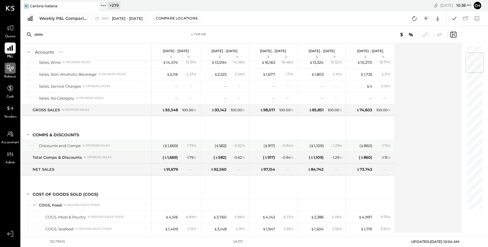
scroll to position [20, 0]
